Goal: Information Seeking & Learning: Learn about a topic

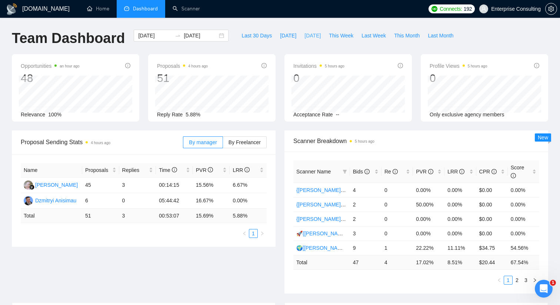
click at [317, 39] on span "[DATE]" at bounding box center [313, 35] width 16 height 8
type input "[DATE]"
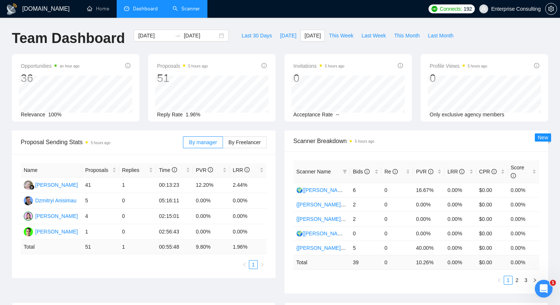
click at [188, 10] on link "Scanner" at bounding box center [186, 9] width 27 height 6
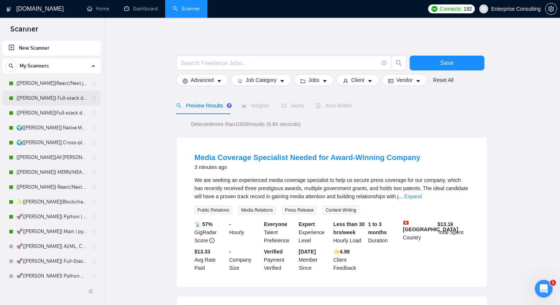
click at [41, 99] on link "{[PERSON_NAME]} Full-stack devs WW - pain point" at bounding box center [51, 98] width 70 height 15
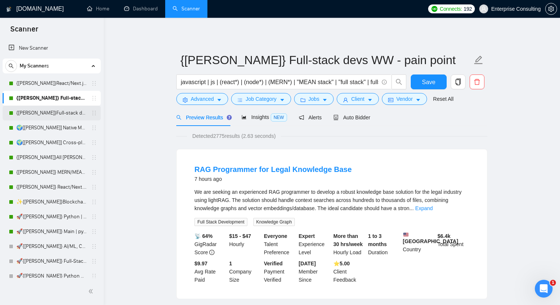
click at [63, 114] on link "{[PERSON_NAME]}Full-stack devs WW (<1 month) - pain point" at bounding box center [51, 113] width 70 height 15
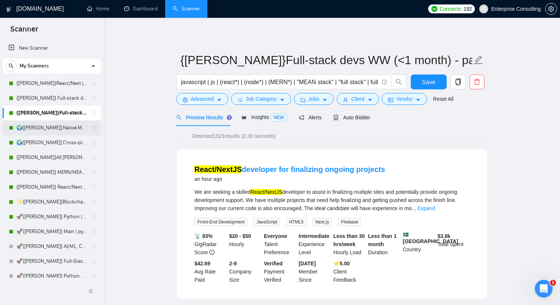
click at [54, 128] on link "🌍[[PERSON_NAME]] Native Mobile WW" at bounding box center [51, 127] width 70 height 15
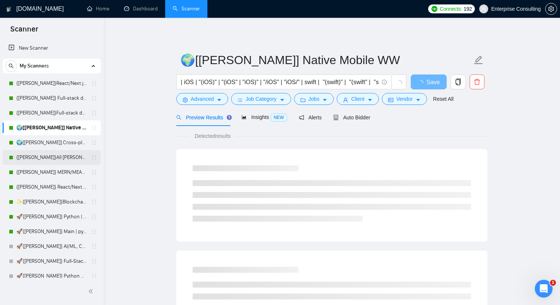
click at [50, 155] on link "{[PERSON_NAME]}All [PERSON_NAME] - web [НАДО ПЕРЕДЕЛАТЬ]" at bounding box center [51, 157] width 70 height 15
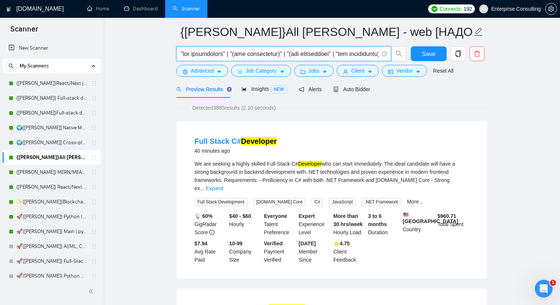
click at [240, 51] on input "text" at bounding box center [280, 53] width 198 height 9
click at [385, 51] on span at bounding box center [383, 53] width 7 height 9
drag, startPoint x: 358, startPoint y: 56, endPoint x: 375, endPoint y: 54, distance: 16.4
click at [375, 54] on input "text" at bounding box center [280, 53] width 198 height 9
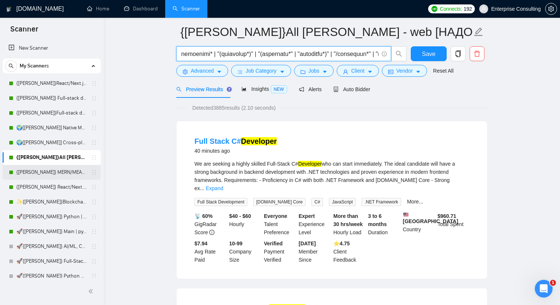
click at [32, 173] on link "{[PERSON_NAME]} MERN/MEAN (Enterprise & SaaS)" at bounding box center [51, 172] width 70 height 15
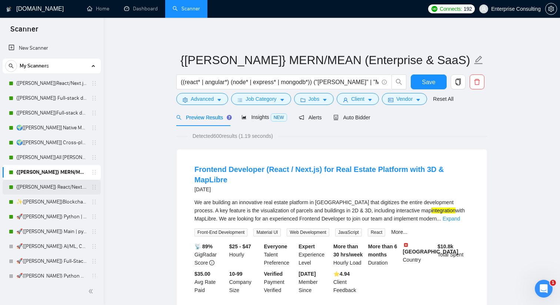
click at [25, 191] on link "{[PERSON_NAME]} React/Next.js/Node.js (Long-term, All Niches)" at bounding box center [51, 187] width 70 height 15
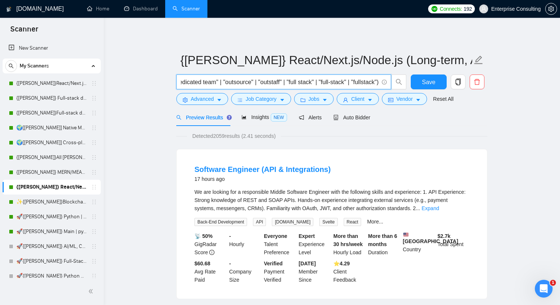
scroll to position [0, 752]
drag, startPoint x: 315, startPoint y: 79, endPoint x: 376, endPoint y: 79, distance: 61.5
click at [376, 79] on input "(react* | next* | node* | express*) ("platform development" | "redesign" | "int…" at bounding box center [280, 81] width 198 height 9
click at [222, 102] on icon "caret-down" at bounding box center [219, 99] width 5 height 5
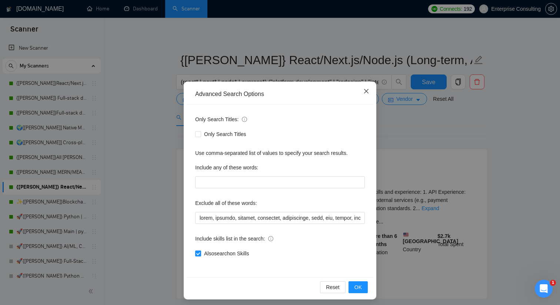
click at [366, 96] on span "Close" at bounding box center [366, 92] width 20 height 20
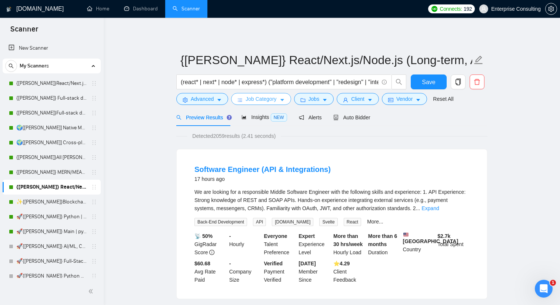
click at [285, 102] on icon "caret-down" at bounding box center [282, 99] width 5 height 5
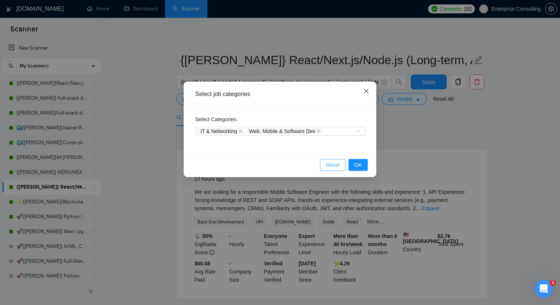
drag, startPoint x: 338, startPoint y: 163, endPoint x: 365, endPoint y: 97, distance: 71.8
click at [365, 97] on div "Select job categories Select Categories IT & Networking Web, Mobile & Software …" at bounding box center [280, 130] width 193 height 96
click at [365, 97] on span "Close" at bounding box center [366, 92] width 20 height 20
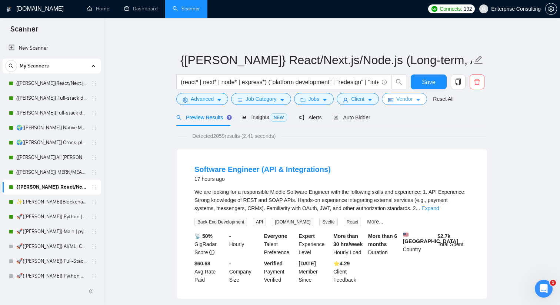
click at [403, 102] on span "Vendor" at bounding box center [404, 99] width 16 height 8
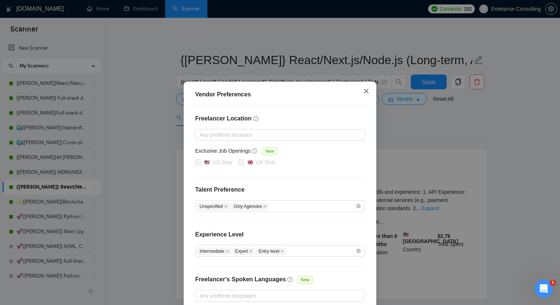
click at [366, 90] on icon "close" at bounding box center [366, 91] width 6 height 6
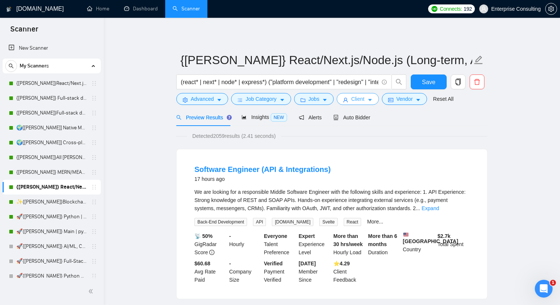
click at [365, 96] on span "Client" at bounding box center [357, 99] width 13 height 8
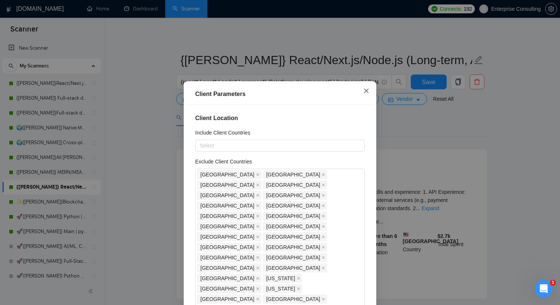
click at [367, 92] on icon "close" at bounding box center [366, 91] width 4 height 4
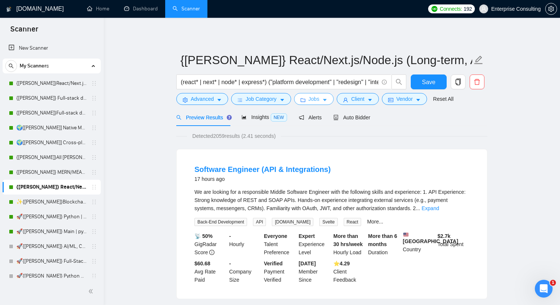
click at [326, 102] on icon "caret-down" at bounding box center [324, 99] width 5 height 5
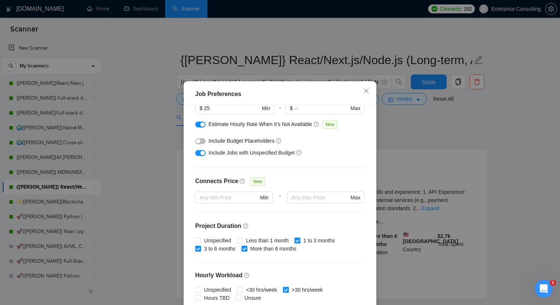
scroll to position [204, 0]
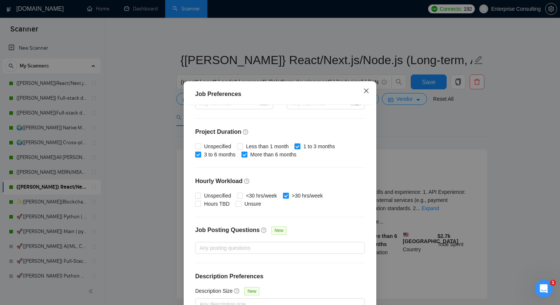
click at [363, 94] on span "Close" at bounding box center [366, 91] width 20 height 20
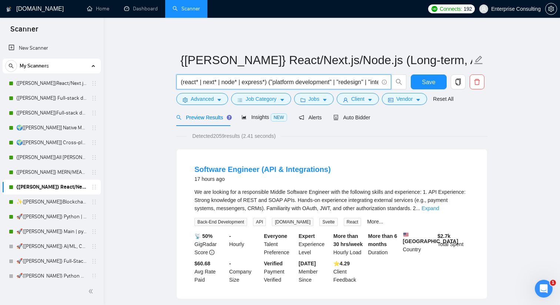
click at [341, 78] on input "(react* | next* | node* | express*) ("platform development" | "redesign" | "int…" at bounding box center [280, 81] width 198 height 9
click at [224, 96] on button "Advanced" at bounding box center [202, 99] width 52 height 12
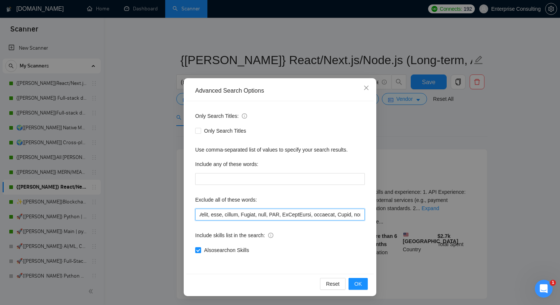
scroll to position [0, 577]
drag, startPoint x: 237, startPoint y: 215, endPoint x: 366, endPoint y: 207, distance: 128.4
click at [366, 207] on div "Only Search Titles: Only Search Titles Use comma-separated list of values to sp…" at bounding box center [279, 187] width 187 height 173
click at [368, 83] on span "Close" at bounding box center [366, 88] width 20 height 20
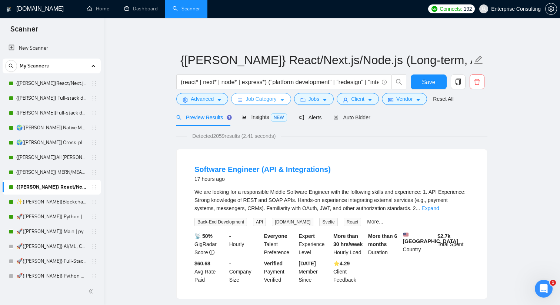
click at [247, 100] on span "Job Category" at bounding box center [261, 99] width 31 height 8
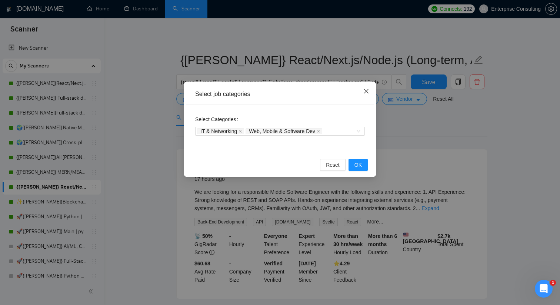
click at [370, 95] on span "Close" at bounding box center [366, 92] width 20 height 20
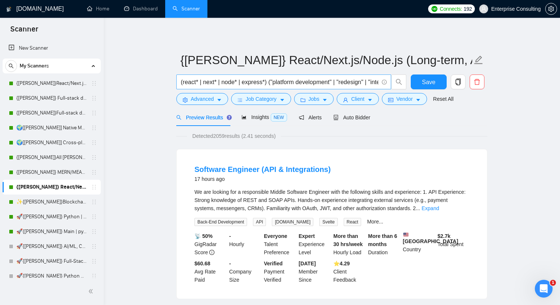
click at [385, 82] on icon "info-circle" at bounding box center [384, 82] width 5 height 5
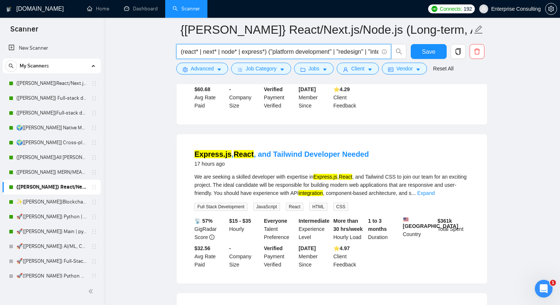
scroll to position [180, 0]
click at [345, 205] on span "CSS" at bounding box center [340, 206] width 15 height 8
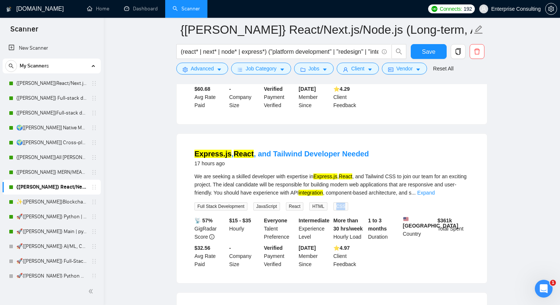
click at [345, 205] on span "CSS" at bounding box center [340, 206] width 15 height 8
click at [345, 206] on span "CSS" at bounding box center [340, 206] width 15 height 8
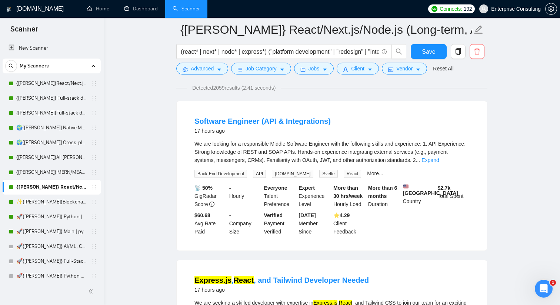
scroll to position [0, 0]
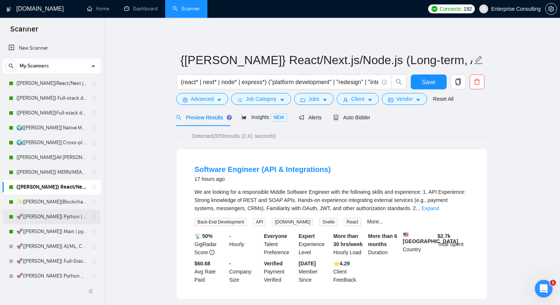
click at [29, 220] on link "🚀{[PERSON_NAME]} Python | Django | AI /" at bounding box center [51, 216] width 70 height 15
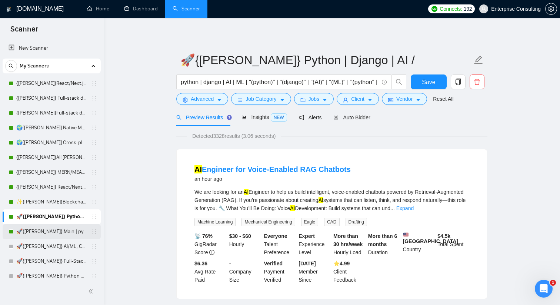
click at [33, 237] on link "🚀{[PERSON_NAME]} Main | python | django | AI (+less than 30 h)" at bounding box center [51, 231] width 70 height 15
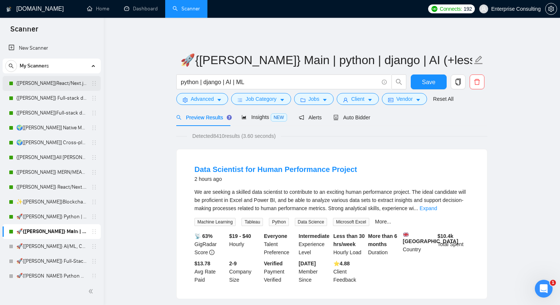
click at [58, 86] on link "{[PERSON_NAME]}React/Next.js/Node.js (Long-term, All Niches)" at bounding box center [51, 83] width 70 height 15
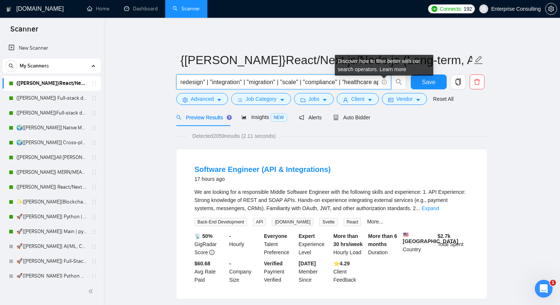
scroll to position [0, 251]
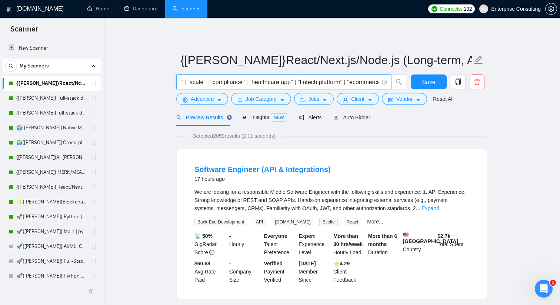
drag, startPoint x: 184, startPoint y: 80, endPoint x: 369, endPoint y: 83, distance: 184.9
click at [369, 83] on input "(react* | next* | node* | express*) ("platform development" | "redesign" | "int…" at bounding box center [280, 81] width 198 height 9
click at [44, 97] on link "{[PERSON_NAME]} Full-stack devs WW - pain point" at bounding box center [51, 98] width 70 height 15
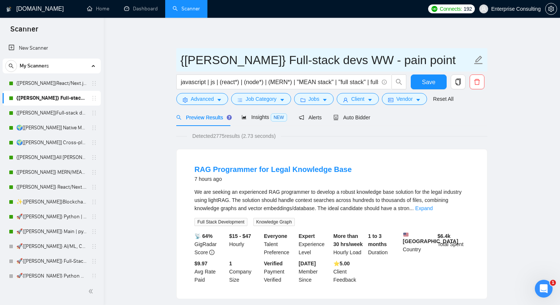
click at [302, 61] on input "{[PERSON_NAME]} Full-stack devs WW - pain point" at bounding box center [326, 60] width 292 height 19
drag, startPoint x: 299, startPoint y: 59, endPoint x: 320, endPoint y: 59, distance: 20.7
click at [320, 59] on input "{[PERSON_NAME]} Full-stack devs WW - pain point" at bounding box center [326, 60] width 292 height 19
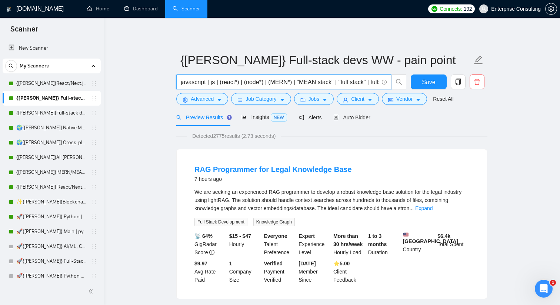
scroll to position [0, 56]
drag, startPoint x: 336, startPoint y: 85, endPoint x: 284, endPoint y: 74, distance: 53.5
click at [284, 74] on form "{[PERSON_NAME]} Full-stack devs WW - pain point javascript | js | (react*) | (n…" at bounding box center [331, 78] width 311 height 60
click at [279, 82] on input "javascript | js | (react*) | (node*) | (MERN*) | "MEAN stack" | "full stack" | …" at bounding box center [280, 81] width 198 height 9
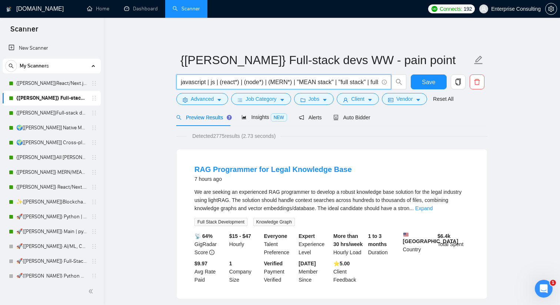
drag, startPoint x: 266, startPoint y: 80, endPoint x: 176, endPoint y: 77, distance: 90.1
click at [176, 77] on div "javascript | js | (react*) | (node*) | (MERN*) | "MEAN stack" | "full stack" | …" at bounding box center [291, 83] width 233 height 19
click at [289, 83] on input "javascript | js | (react*) | (node*) | (MERN*) | "MEAN stack" | "full stack" | …" at bounding box center [280, 81] width 198 height 9
click at [63, 89] on link "{[PERSON_NAME]}React/Next.js/Node.js (Long-term, All Niches)" at bounding box center [51, 83] width 70 height 15
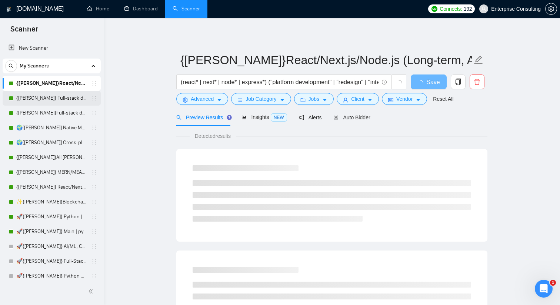
click at [61, 97] on link "{[PERSON_NAME]} Full-stack devs WW - pain point" at bounding box center [51, 98] width 70 height 15
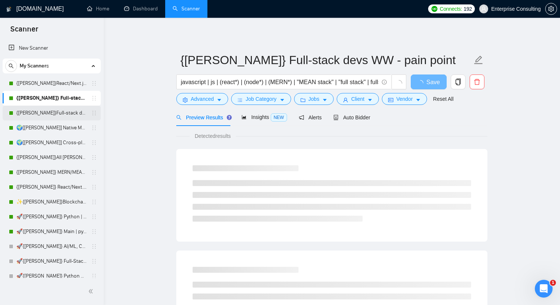
click at [59, 109] on link "{[PERSON_NAME]}Full-stack devs WW (<1 month) - pain point" at bounding box center [51, 113] width 70 height 15
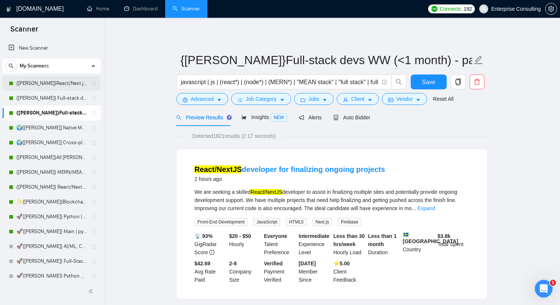
click at [54, 81] on link "{[PERSON_NAME]}React/Next.js/Node.js (Long-term, All Niches)" at bounding box center [51, 83] width 70 height 15
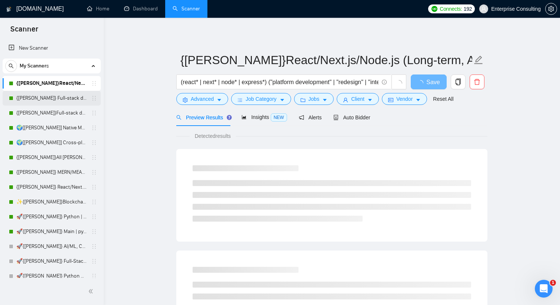
click at [51, 96] on link "{[PERSON_NAME]} Full-stack devs WW - pain point" at bounding box center [51, 98] width 70 height 15
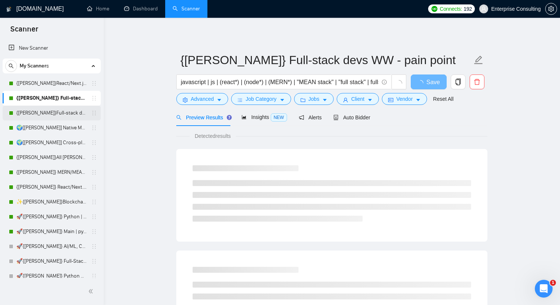
click at [47, 113] on link "{[PERSON_NAME]}Full-stack devs WW (<1 month) - pain point" at bounding box center [51, 113] width 70 height 15
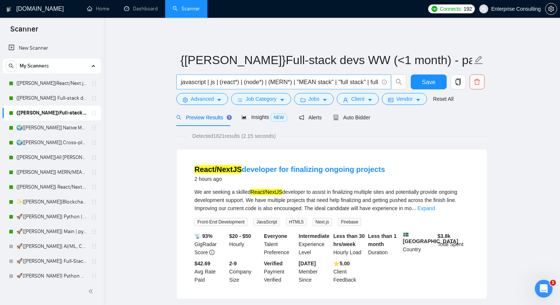
click at [384, 82] on icon "info-circle" at bounding box center [384, 82] width 5 height 5
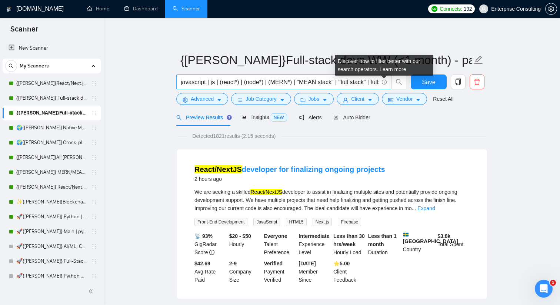
click at [385, 83] on icon "info-circle" at bounding box center [384, 82] width 5 height 5
click at [388, 72] on link "Learn more" at bounding box center [393, 69] width 27 height 6
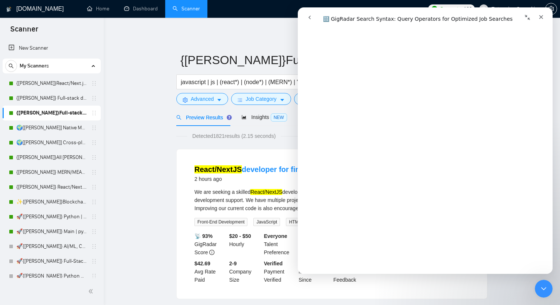
scroll to position [2251, 0]
click at [542, 19] on icon "Закрыть" at bounding box center [541, 17] width 6 height 6
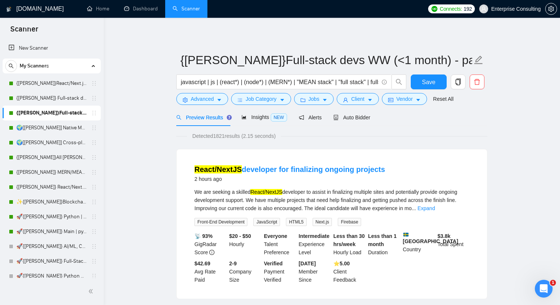
scroll to position [0, 0]
click at [40, 103] on link "{[PERSON_NAME]} Full-stack devs WW - pain point" at bounding box center [51, 98] width 70 height 15
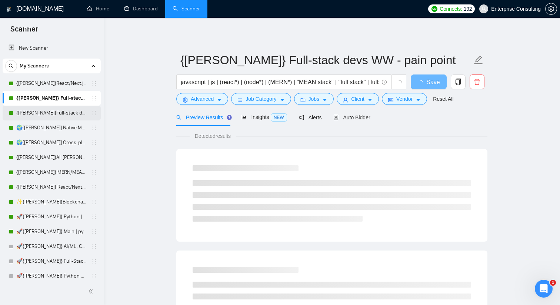
click at [38, 116] on link "{[PERSON_NAME]}Full-stack devs WW (<1 month) - pain point" at bounding box center [51, 113] width 70 height 15
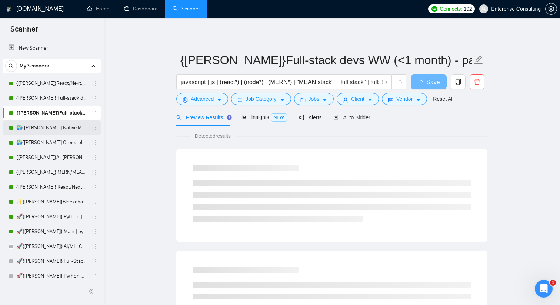
click at [38, 131] on link "🌍[[PERSON_NAME]] Native Mobile WW" at bounding box center [51, 127] width 70 height 15
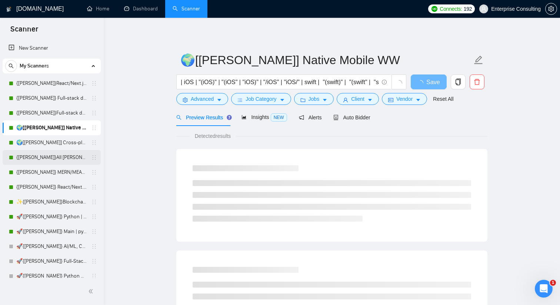
click at [41, 160] on link "{[PERSON_NAME]}All [PERSON_NAME] - web [НАДО ПЕРЕДЕЛАТЬ]" at bounding box center [51, 157] width 70 height 15
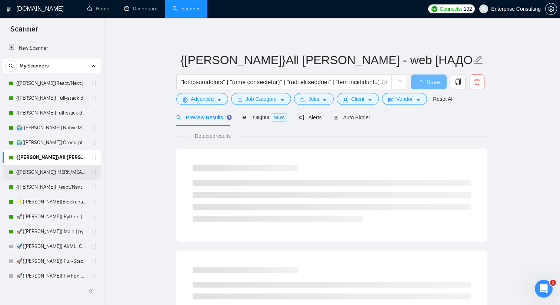
click at [34, 175] on link "{[PERSON_NAME]} MERN/MEAN (Enterprise & SaaS)" at bounding box center [51, 172] width 70 height 15
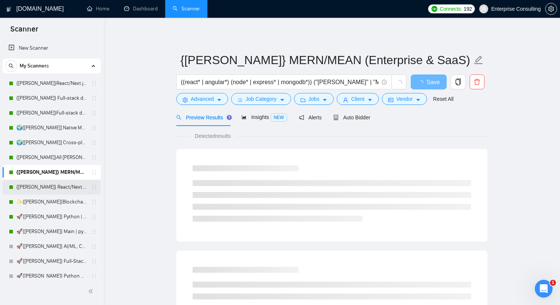
click at [35, 190] on link "{[PERSON_NAME]} React/Next.js/Node.js (Long-term, All Niches)" at bounding box center [51, 187] width 70 height 15
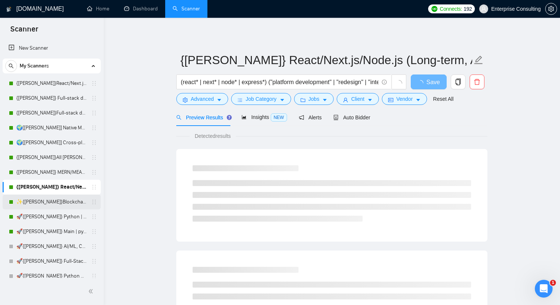
click at [35, 200] on link "✨{[PERSON_NAME]}Blockchain WW" at bounding box center [51, 201] width 70 height 15
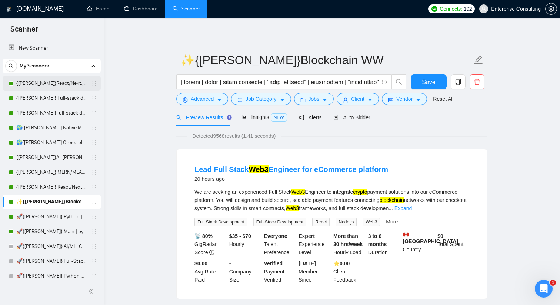
click at [24, 88] on link "{[PERSON_NAME]}React/Next.js/Node.js (Long-term, All Niches)" at bounding box center [51, 83] width 70 height 15
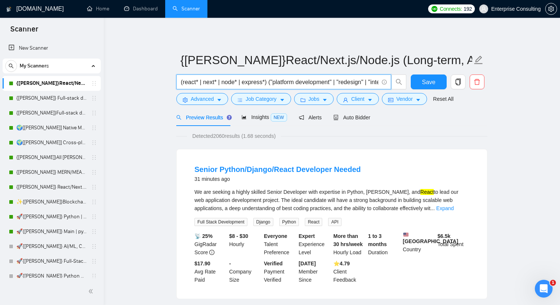
drag, startPoint x: 181, startPoint y: 82, endPoint x: 256, endPoint y: 80, distance: 75.2
click at [256, 80] on input "(react* | next* | node* | express*) ("platform development" | "redesign" | "int…" at bounding box center [280, 81] width 198 height 9
drag, startPoint x: 180, startPoint y: 82, endPoint x: 290, endPoint y: 81, distance: 109.7
click at [290, 81] on span "(react* | next* | node* | express*) ("platform development" | "redesign" | "int…" at bounding box center [283, 81] width 215 height 15
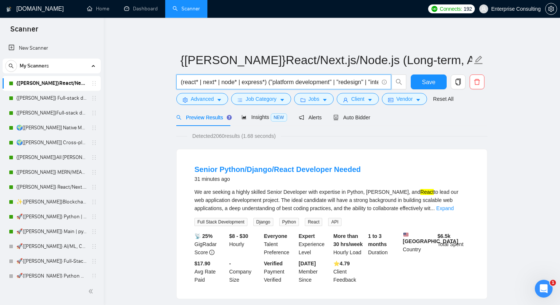
click at [280, 83] on input "(react* | next* | node* | express*) ("platform development" | "redesign" | "int…" at bounding box center [280, 81] width 198 height 9
drag, startPoint x: 278, startPoint y: 81, endPoint x: 343, endPoint y: 82, distance: 65.6
click at [344, 82] on input "(react* | next* | node* | express*) ("platform development" | "redesign" | "int…" at bounding box center [280, 81] width 198 height 9
click at [317, 82] on input "(react* | next* | node* | express*) ("platform development" | "redesign" | "int…" at bounding box center [280, 81] width 198 height 9
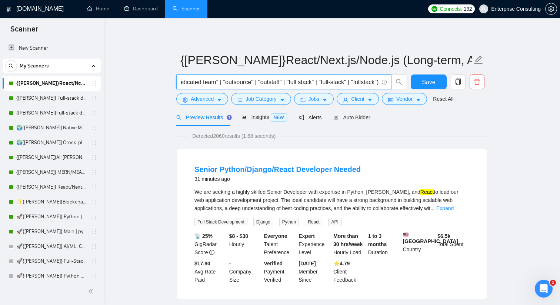
drag, startPoint x: 209, startPoint y: 82, endPoint x: 353, endPoint y: 85, distance: 143.4
click at [353, 85] on input "(react* | next* | node* | express*) ("platform development" | "redesign" | "int…" at bounding box center [280, 81] width 198 height 9
